Goal: Information Seeking & Learning: Find contact information

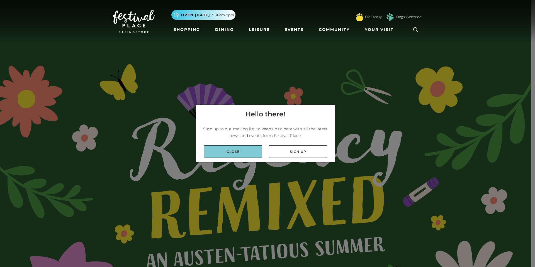
click at [238, 151] on link "Close" at bounding box center [233, 151] width 58 height 13
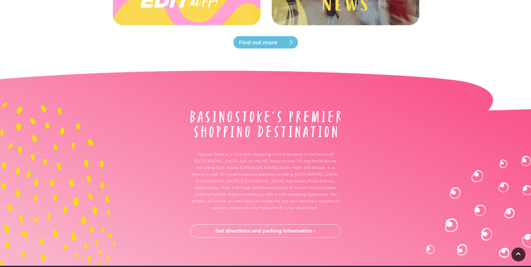
scroll to position [1852, 0]
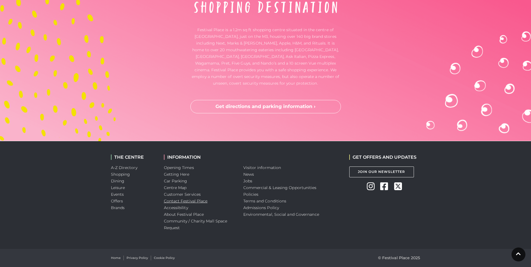
click at [187, 199] on link "Contact Festival Place" at bounding box center [186, 201] width 44 height 5
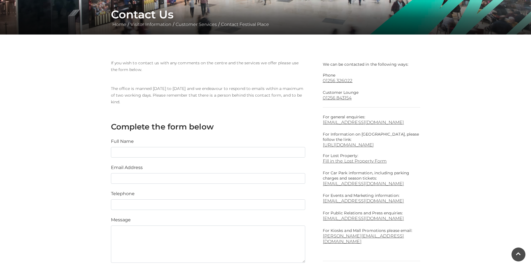
scroll to position [167, 0]
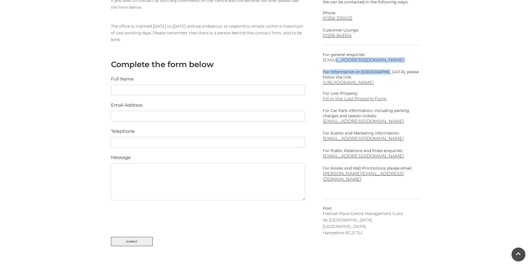
drag, startPoint x: 382, startPoint y: 63, endPoint x: 335, endPoint y: 62, distance: 46.3
click at [335, 62] on div "We can be contacted in the following ways: Phone [PHONE_NUMBER] Customer Lounge…" at bounding box center [371, 116] width 97 height 238
click at [402, 56] on p "For general enquiries: [EMAIL_ADDRESS][DOMAIN_NAME]" at bounding box center [371, 57] width 97 height 11
drag, startPoint x: 389, startPoint y: 57, endPoint x: 341, endPoint y: 58, distance: 47.9
click at [341, 58] on p "For general enquiries: [EMAIL_ADDRESS][DOMAIN_NAME]" at bounding box center [371, 57] width 97 height 11
